Goal: Understand process/instructions

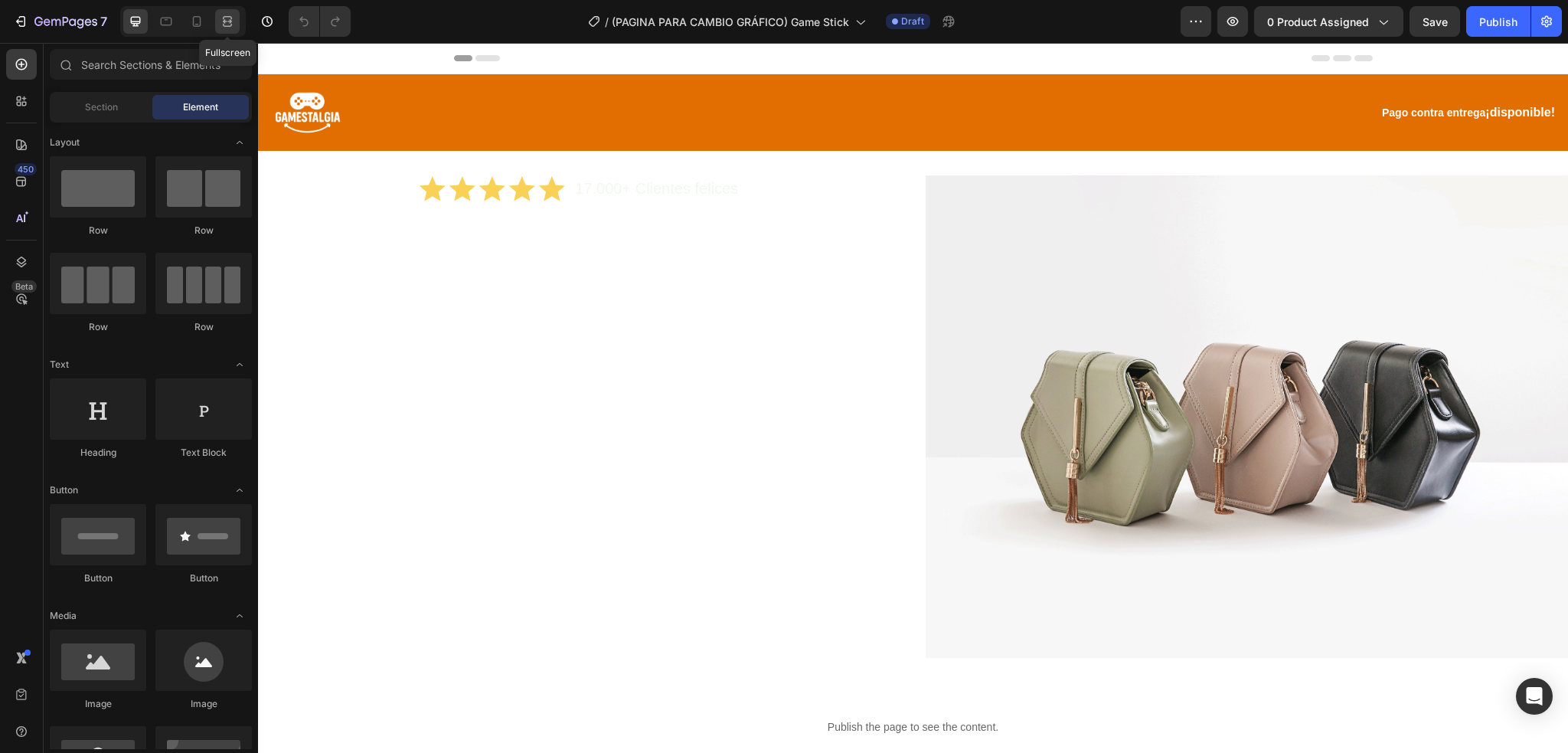
click at [220, 20] on icon at bounding box center [228, 22] width 16 height 16
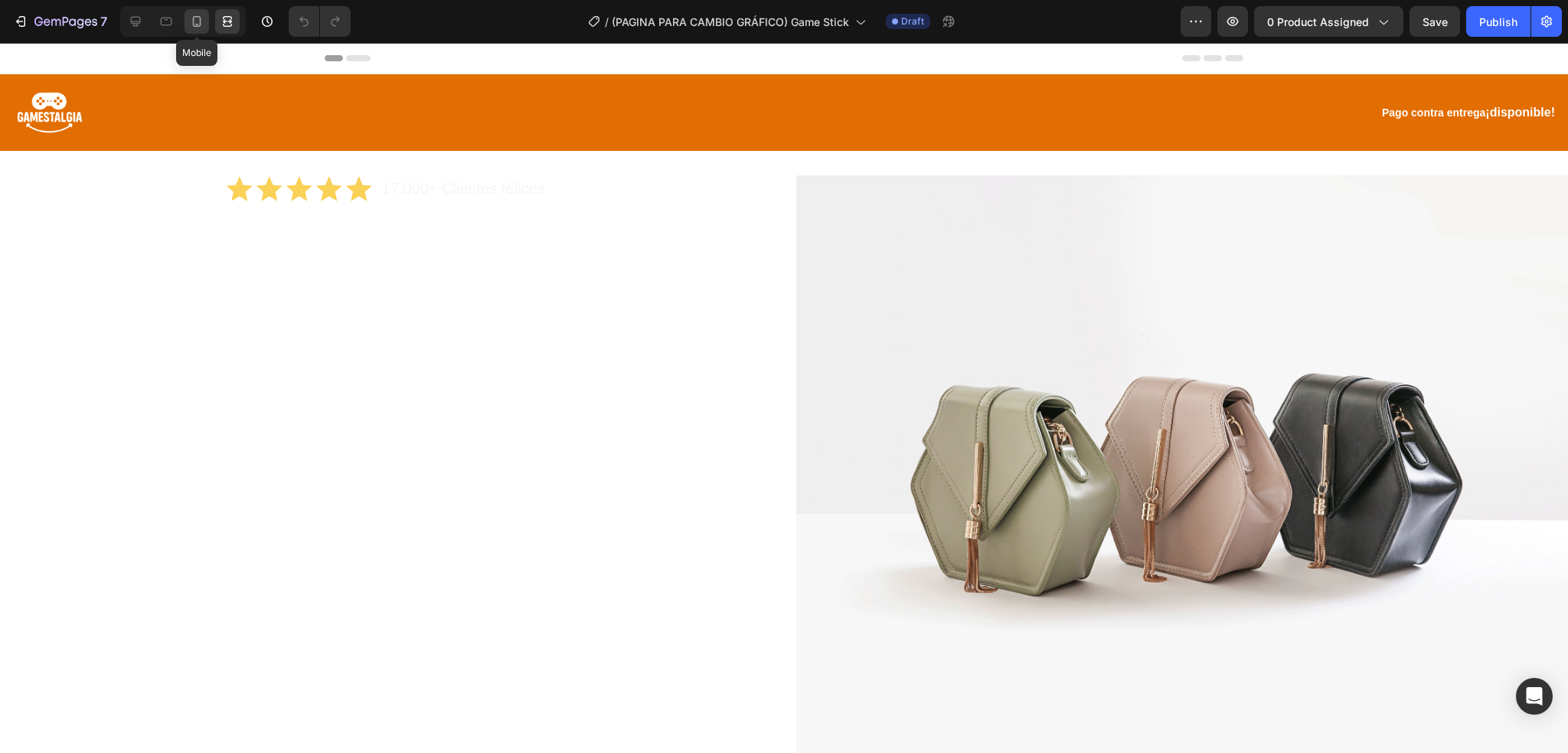
click at [196, 12] on div at bounding box center [196, 21] width 25 height 25
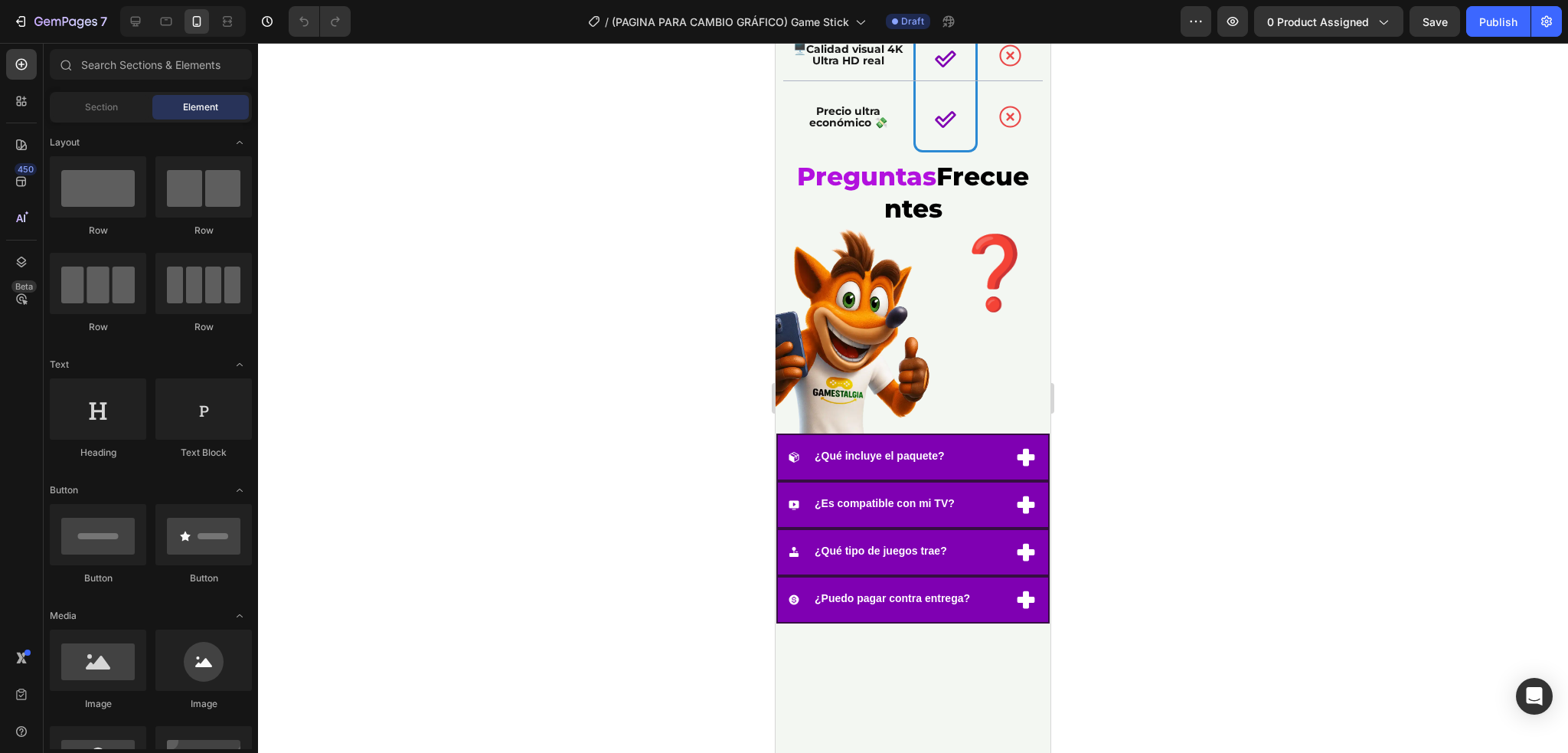
scroll to position [4211, 0]
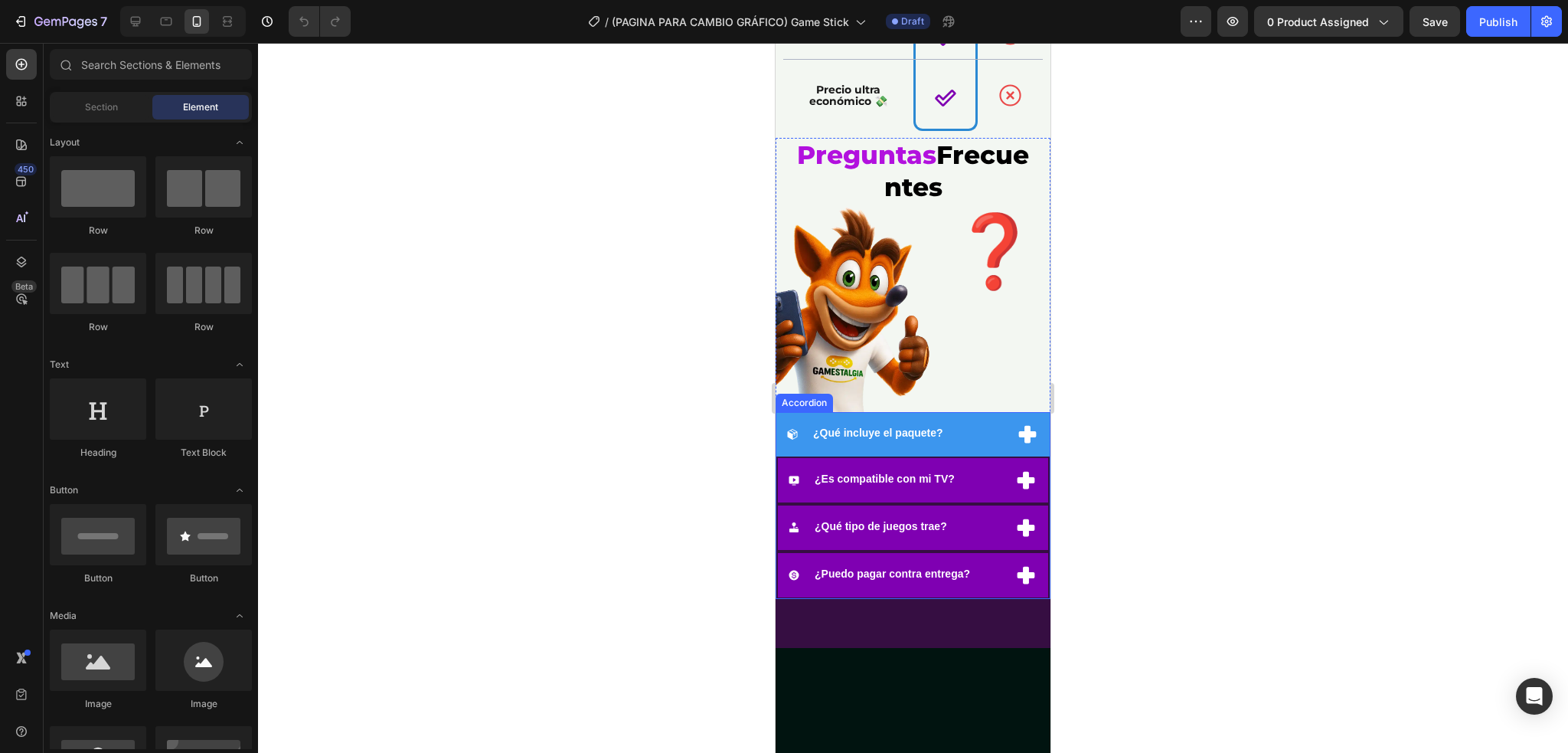
click at [893, 412] on div "¿Qué incluye el paquete?" at bounding box center [913, 433] width 273 height 44
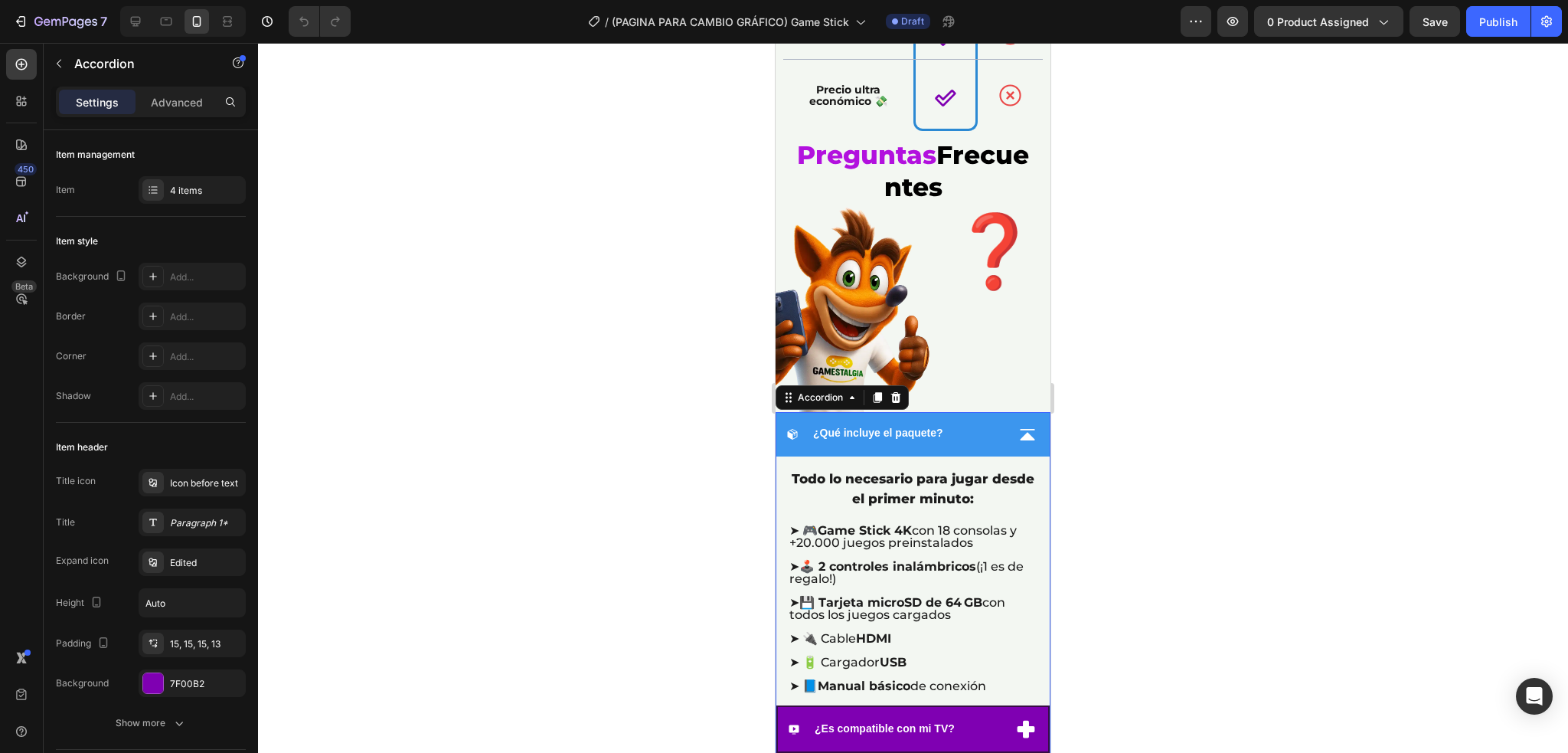
click at [972, 429] on div "¿Qué incluye el paquete?" at bounding box center [895, 433] width 218 height 16
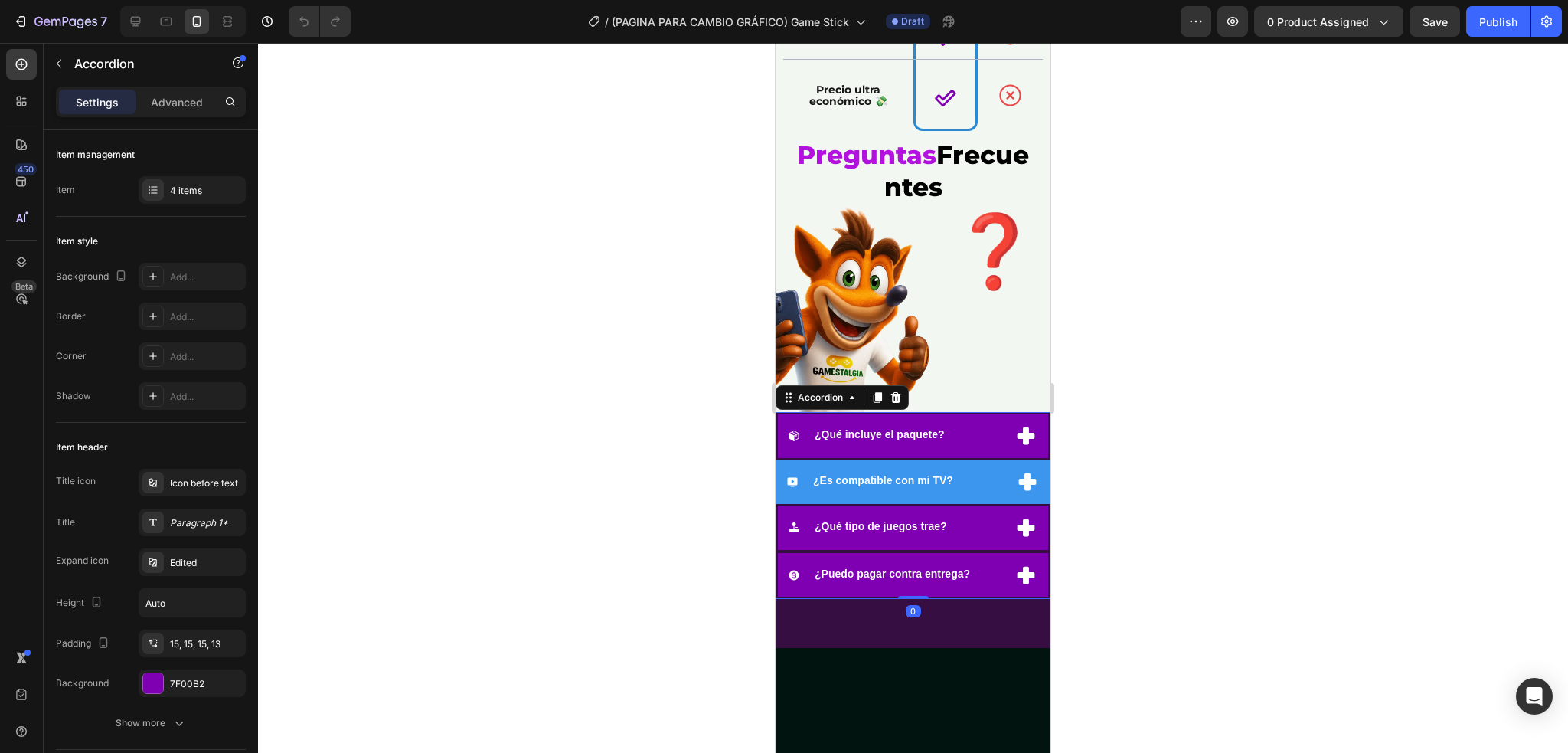
click at [974, 474] on div "¿Es compatible con mi TV?" at bounding box center [895, 482] width 218 height 16
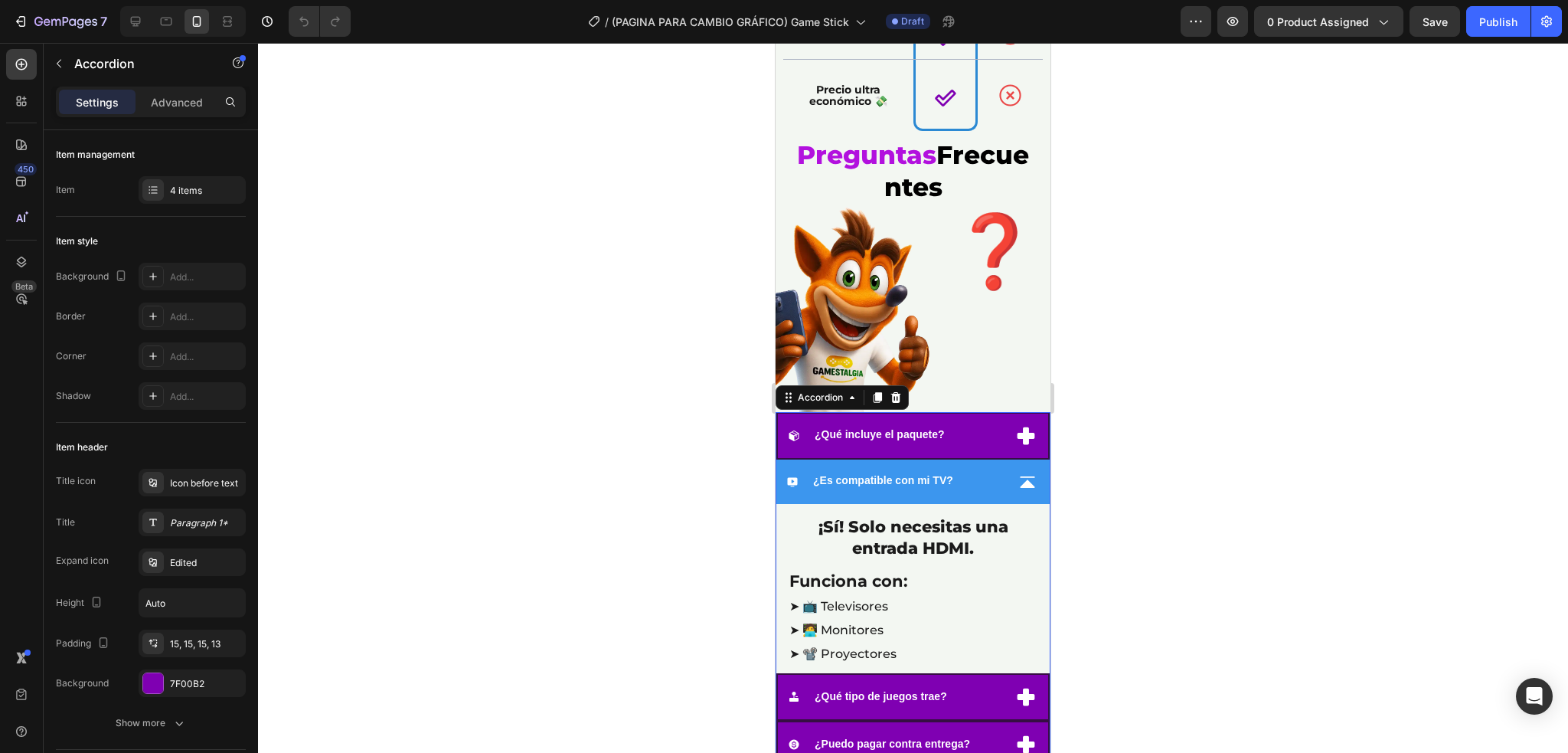
click at [974, 474] on div "¿Es compatible con mi TV?" at bounding box center [895, 482] width 218 height 16
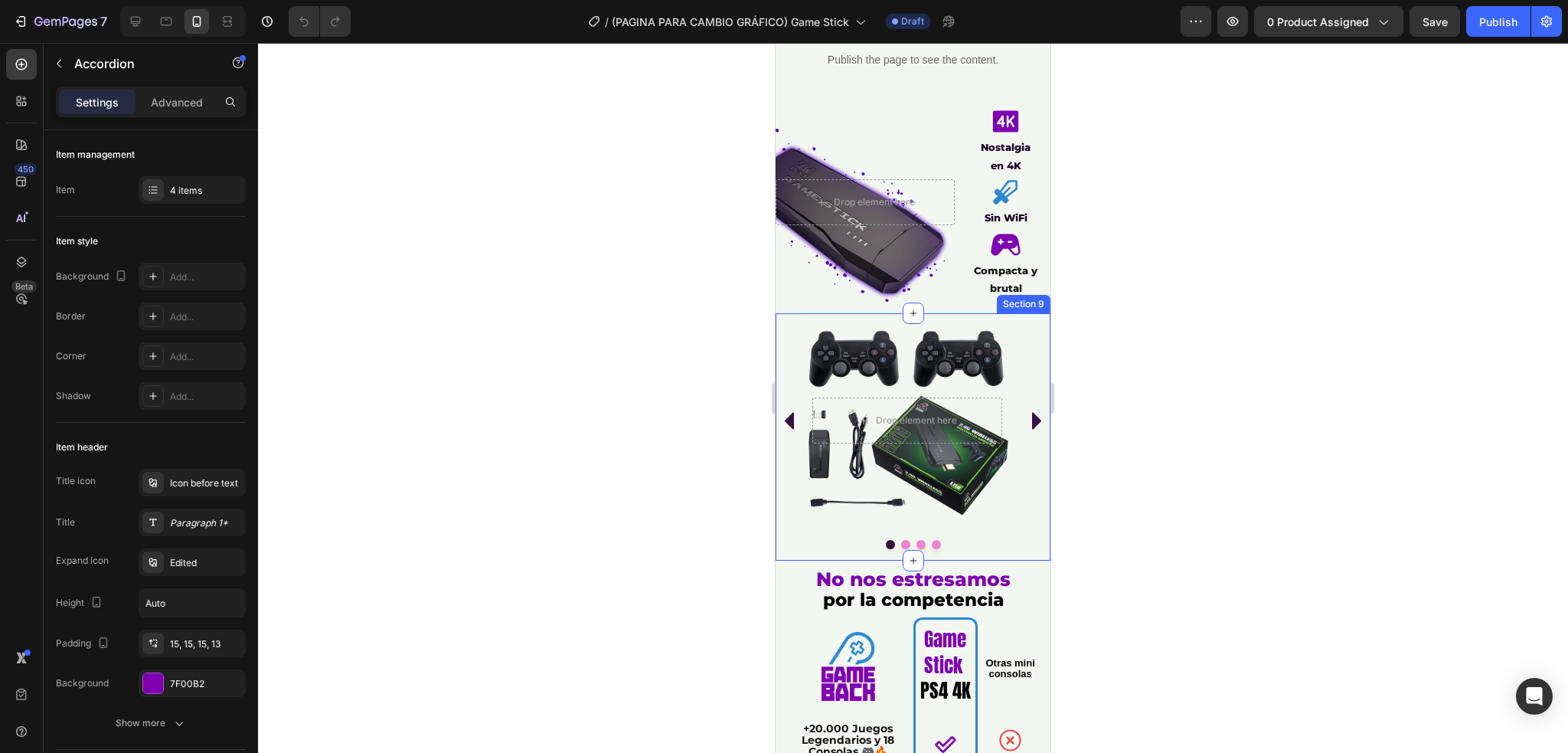
scroll to position [3292, 0]
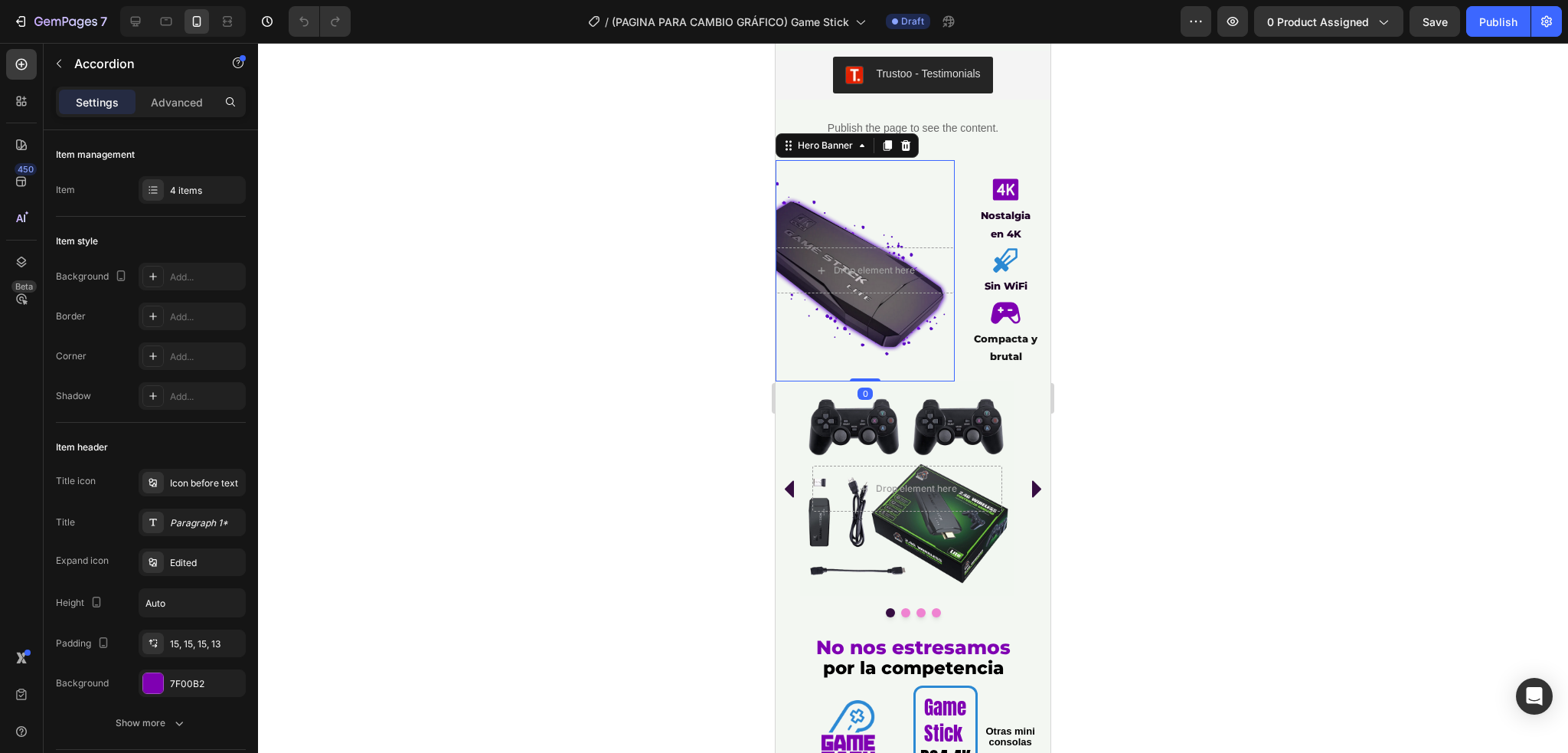
click at [916, 182] on div "Background Image" at bounding box center [865, 333] width 180 height 333
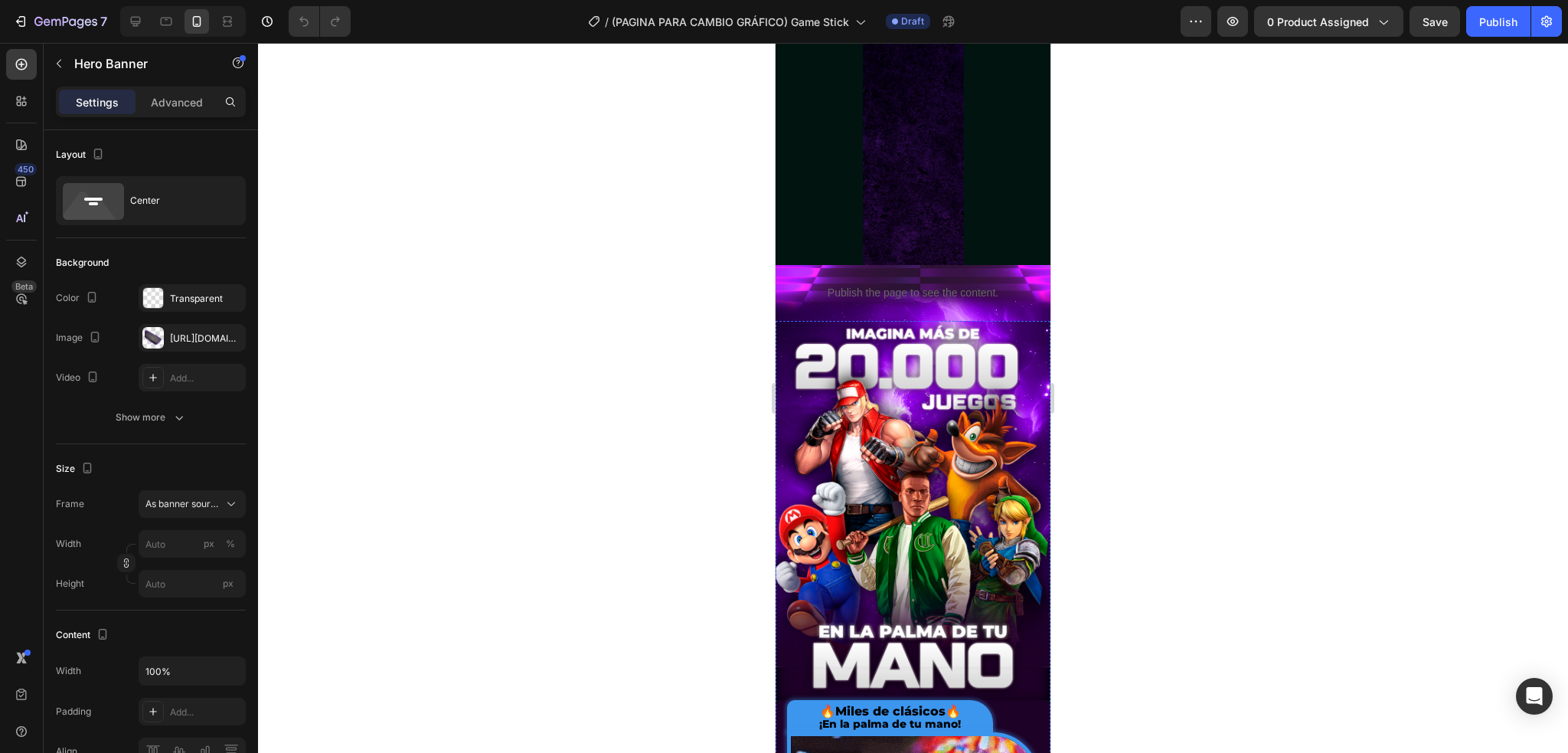
scroll to position [0, 0]
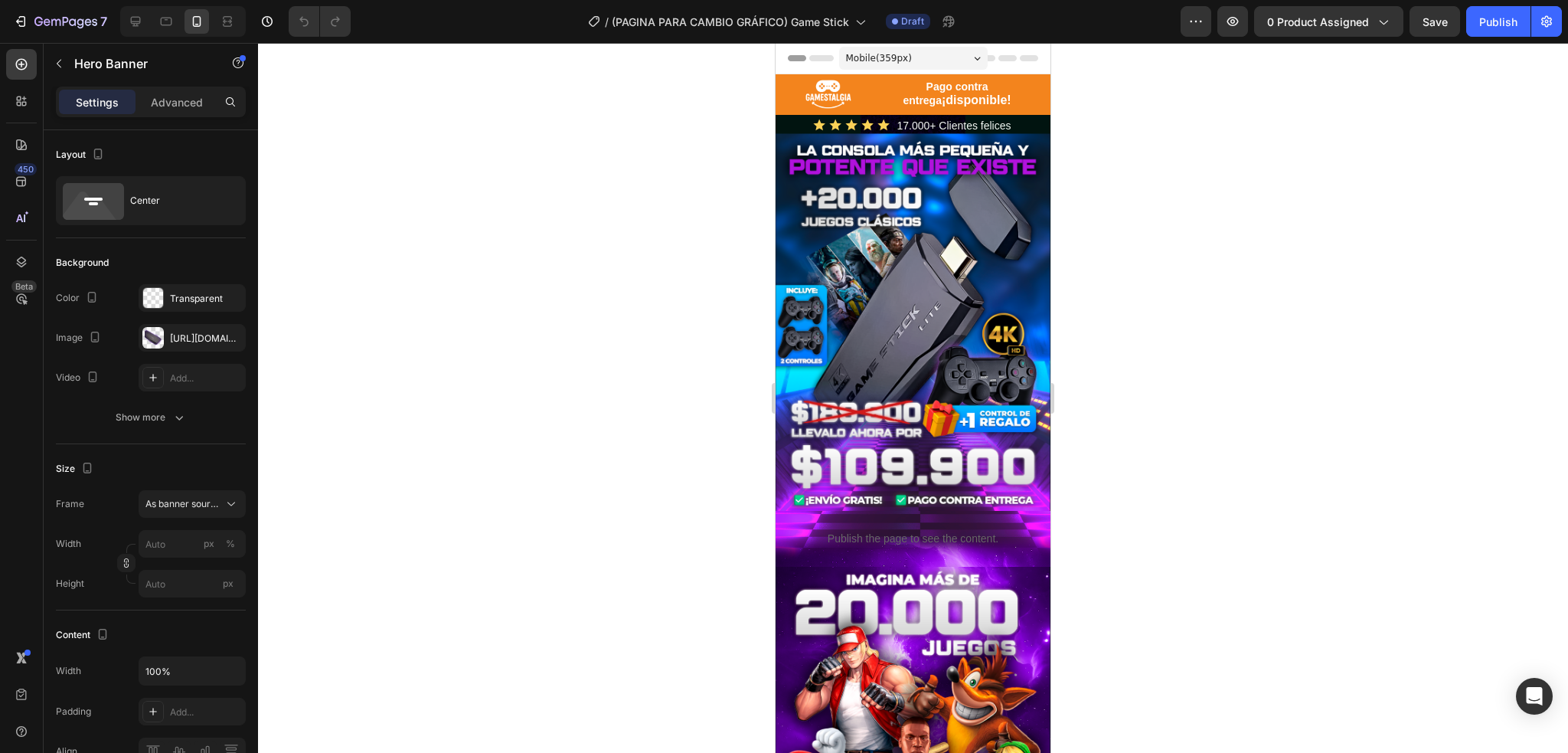
click at [443, 131] on div at bounding box center [913, 397] width 1310 height 710
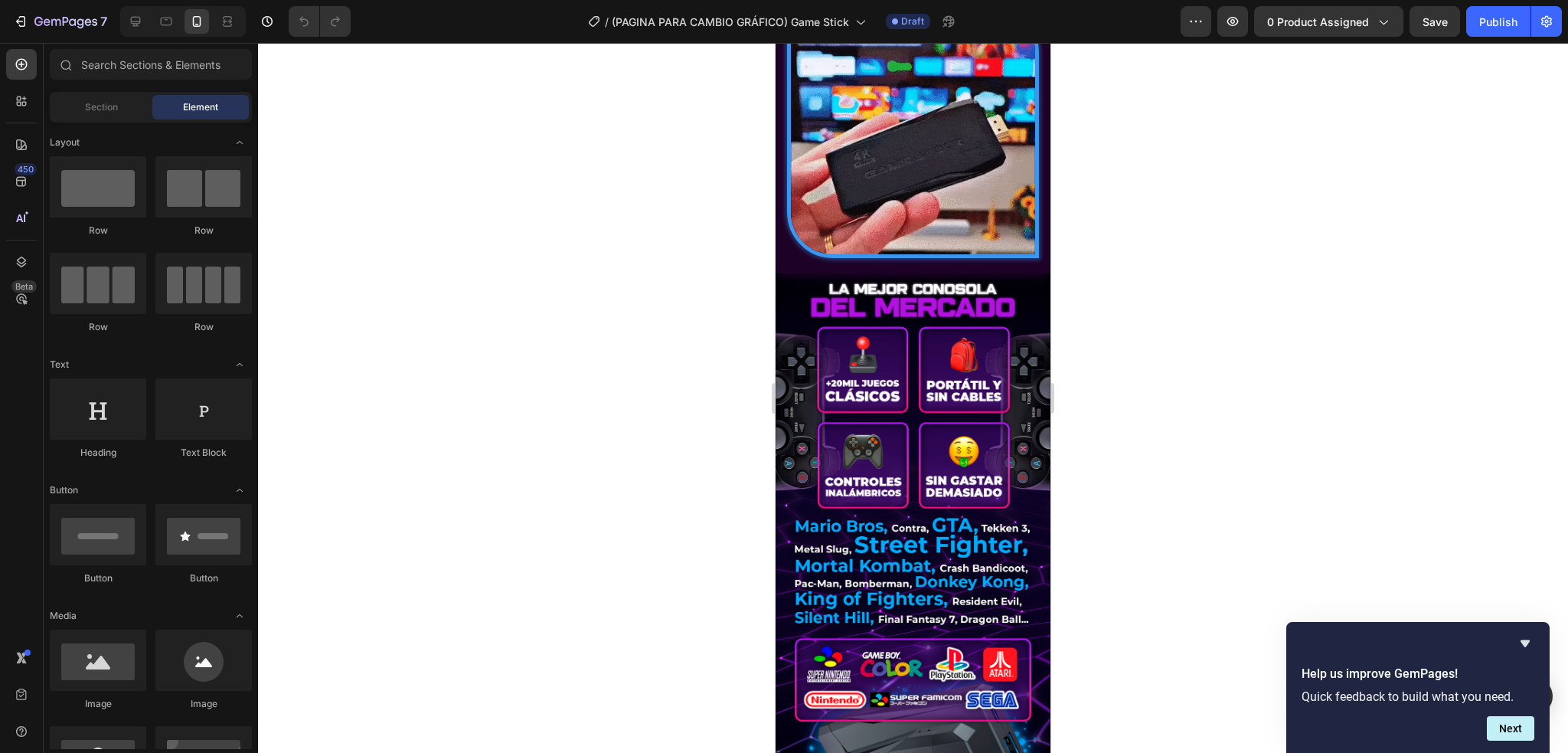
scroll to position [1379, 0]
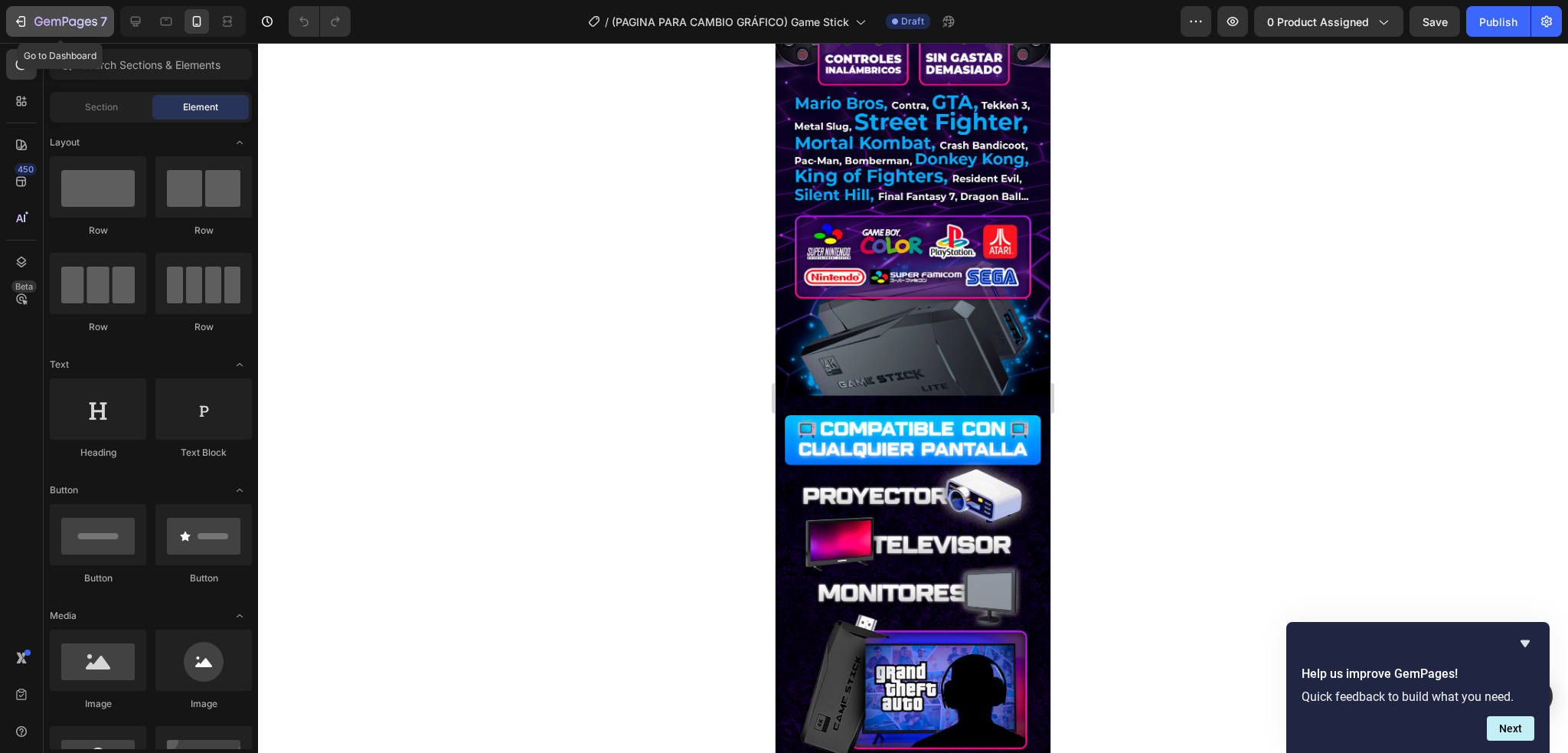
click at [24, 19] on icon "button" at bounding box center [21, 22] width 16 height 16
